Goal: Find specific page/section: Find specific page/section

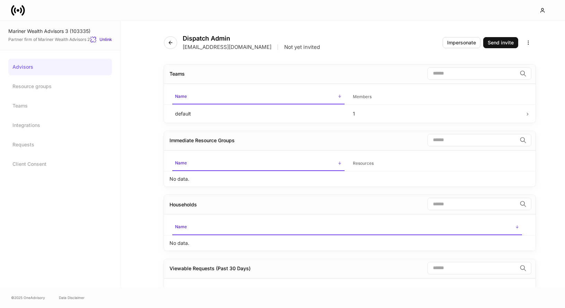
click at [23, 14] on icon at bounding box center [22, 10] width 3 height 10
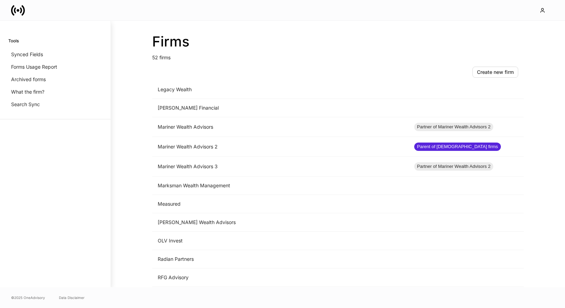
scroll to position [556, 0]
click at [266, 149] on td "Mariner Wealth Advisors 2" at bounding box center [280, 148] width 257 height 20
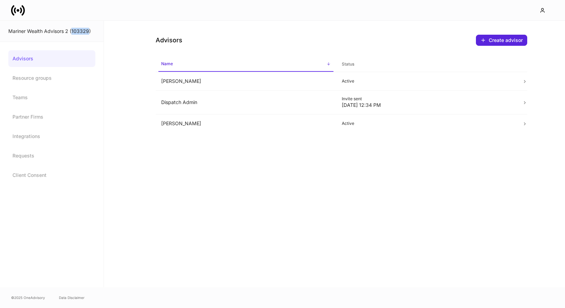
drag, startPoint x: 89, startPoint y: 33, endPoint x: 71, endPoint y: 32, distance: 17.7
click at [71, 32] on div "Mariner Wealth Advisors 2 (103329)" at bounding box center [51, 31] width 87 height 7
copy div "103329"
click at [25, 14] on icon at bounding box center [18, 10] width 14 height 14
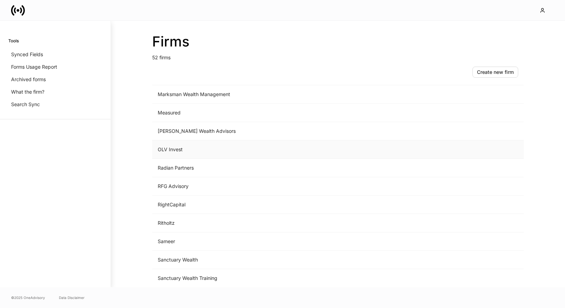
scroll to position [545, 0]
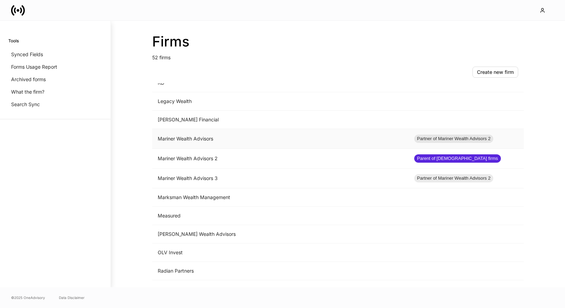
click at [226, 140] on td "Mariner Wealth Advisors" at bounding box center [280, 139] width 257 height 20
